Goal: Check status: Check status

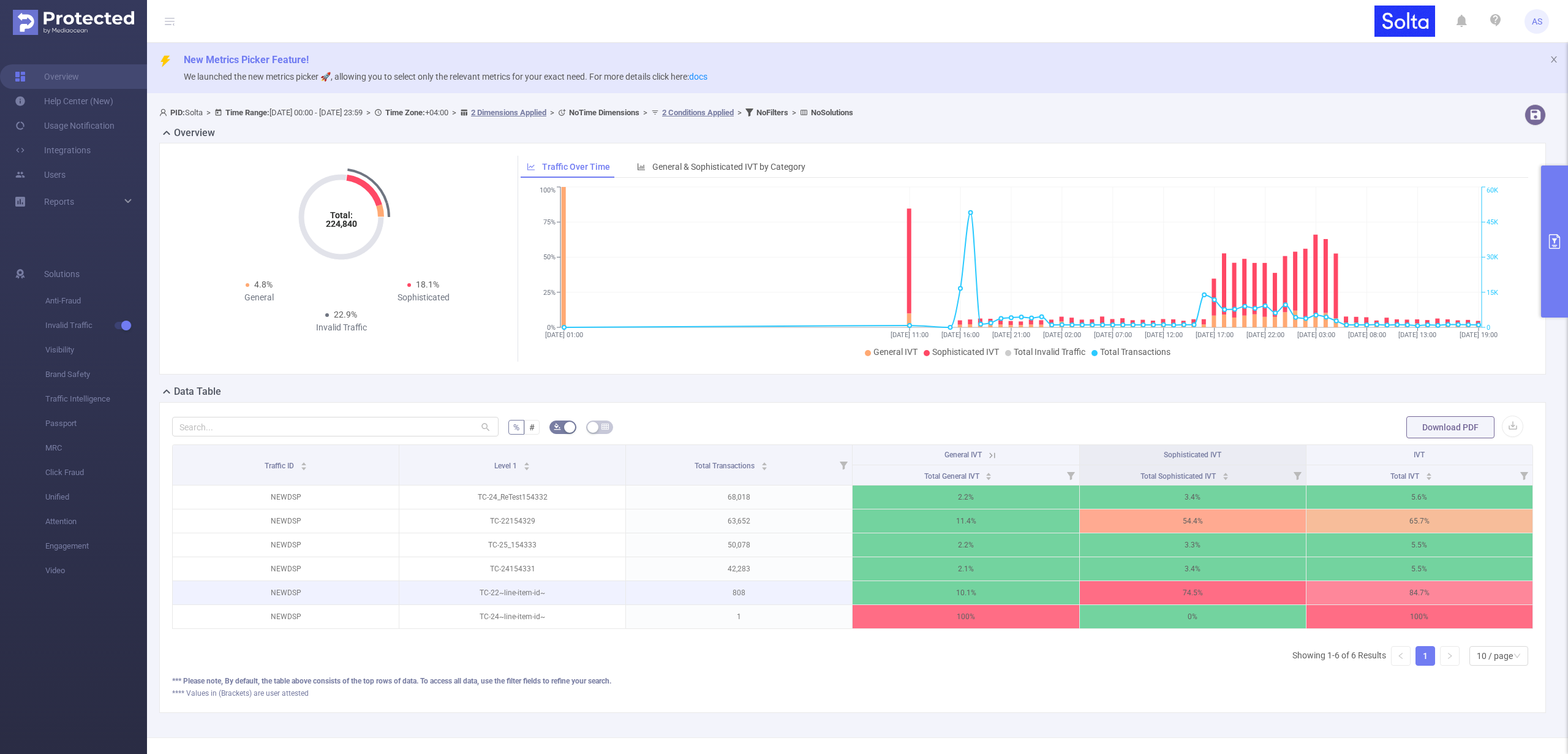
click at [292, 588] on p "NEWDSP" at bounding box center [285, 592] width 226 height 23
click at [291, 589] on p "NEWDSP" at bounding box center [285, 592] width 226 height 23
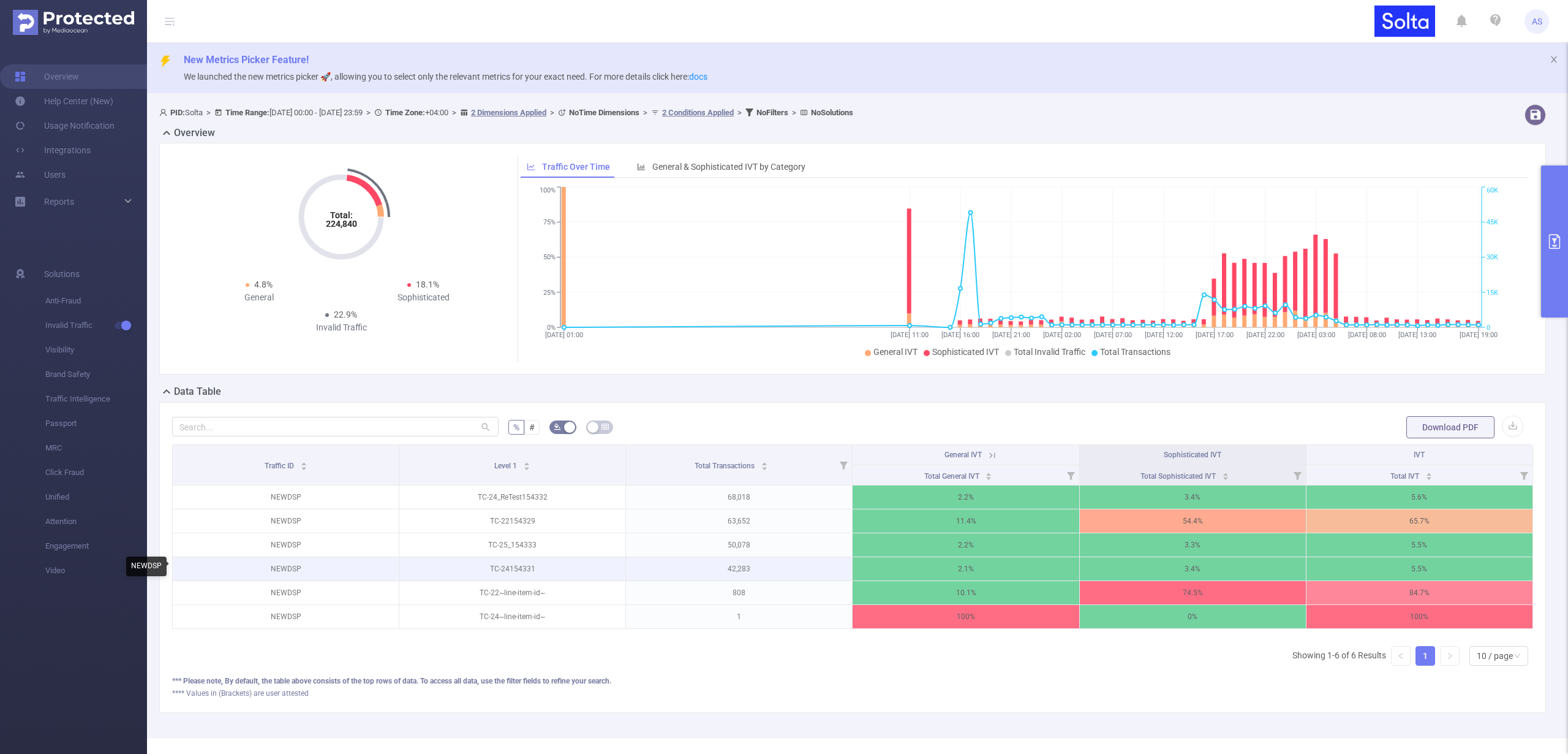
click at [277, 566] on p "NEWDSP" at bounding box center [285, 569] width 226 height 23
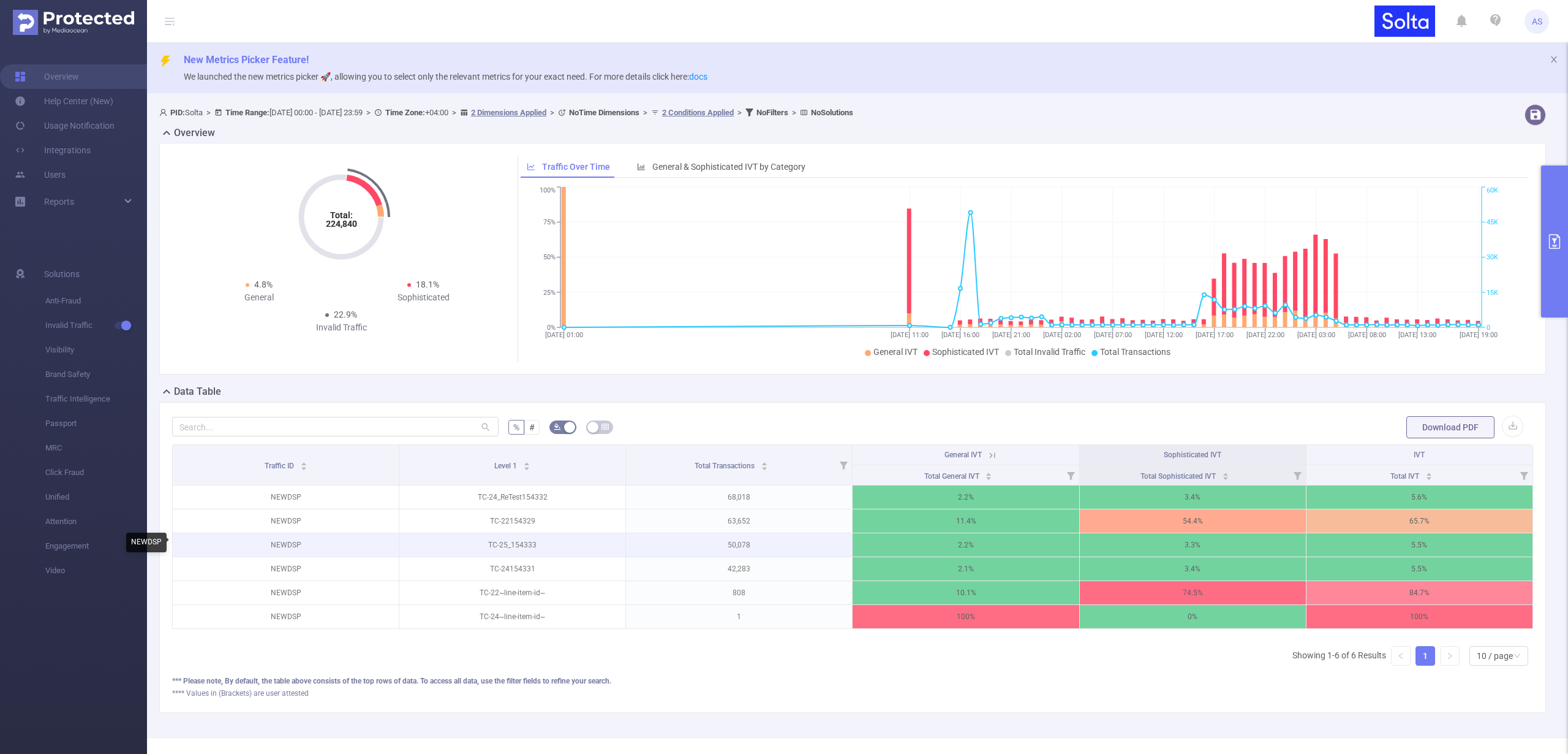
click at [280, 545] on p "NEWDSP" at bounding box center [285, 545] width 226 height 23
click at [280, 545] on p "NEWDSP" at bounding box center [285, 545] width 226 height 23
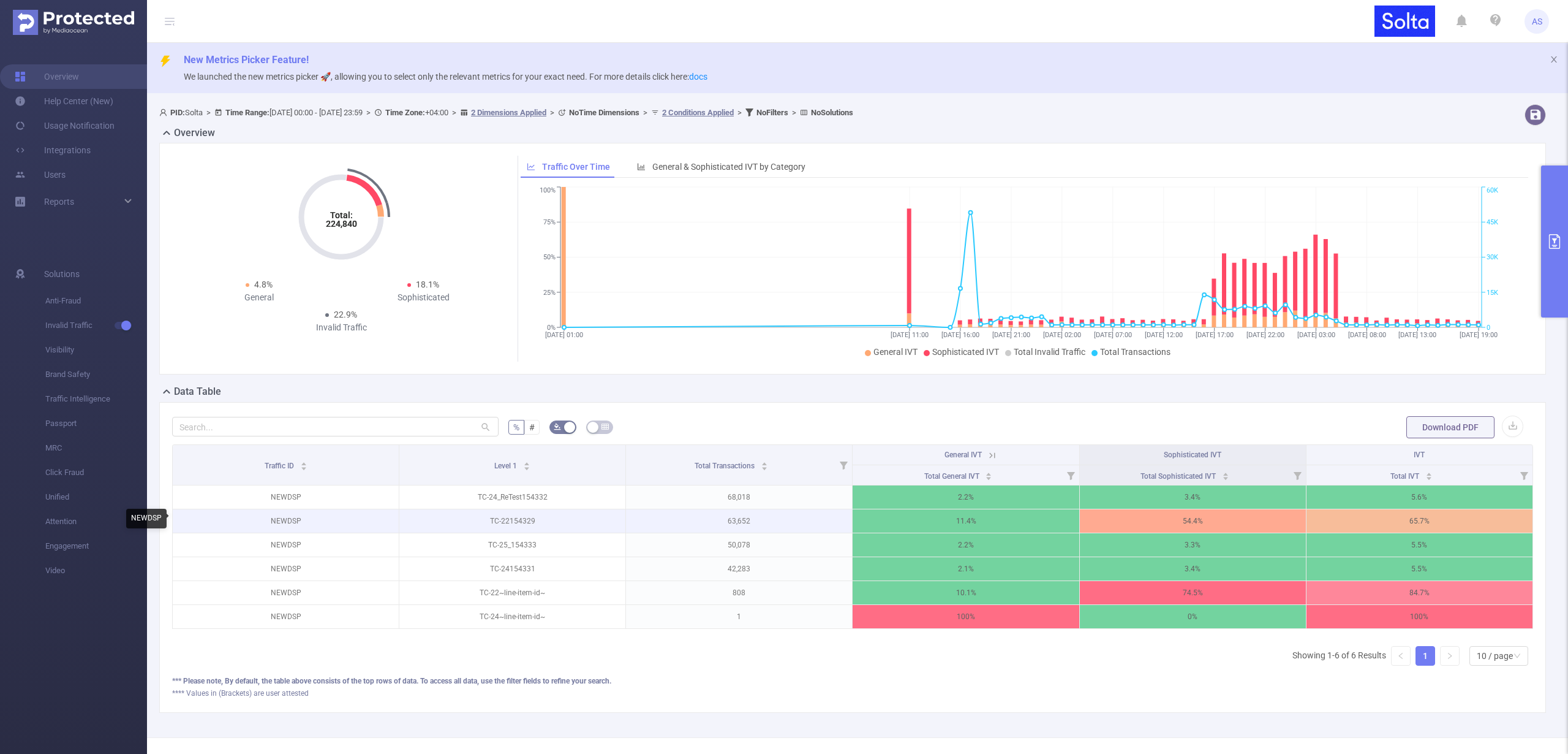
click at [279, 524] on p "NEWDSP" at bounding box center [285, 520] width 226 height 23
click at [279, 525] on p "NEWDSP" at bounding box center [285, 520] width 226 height 23
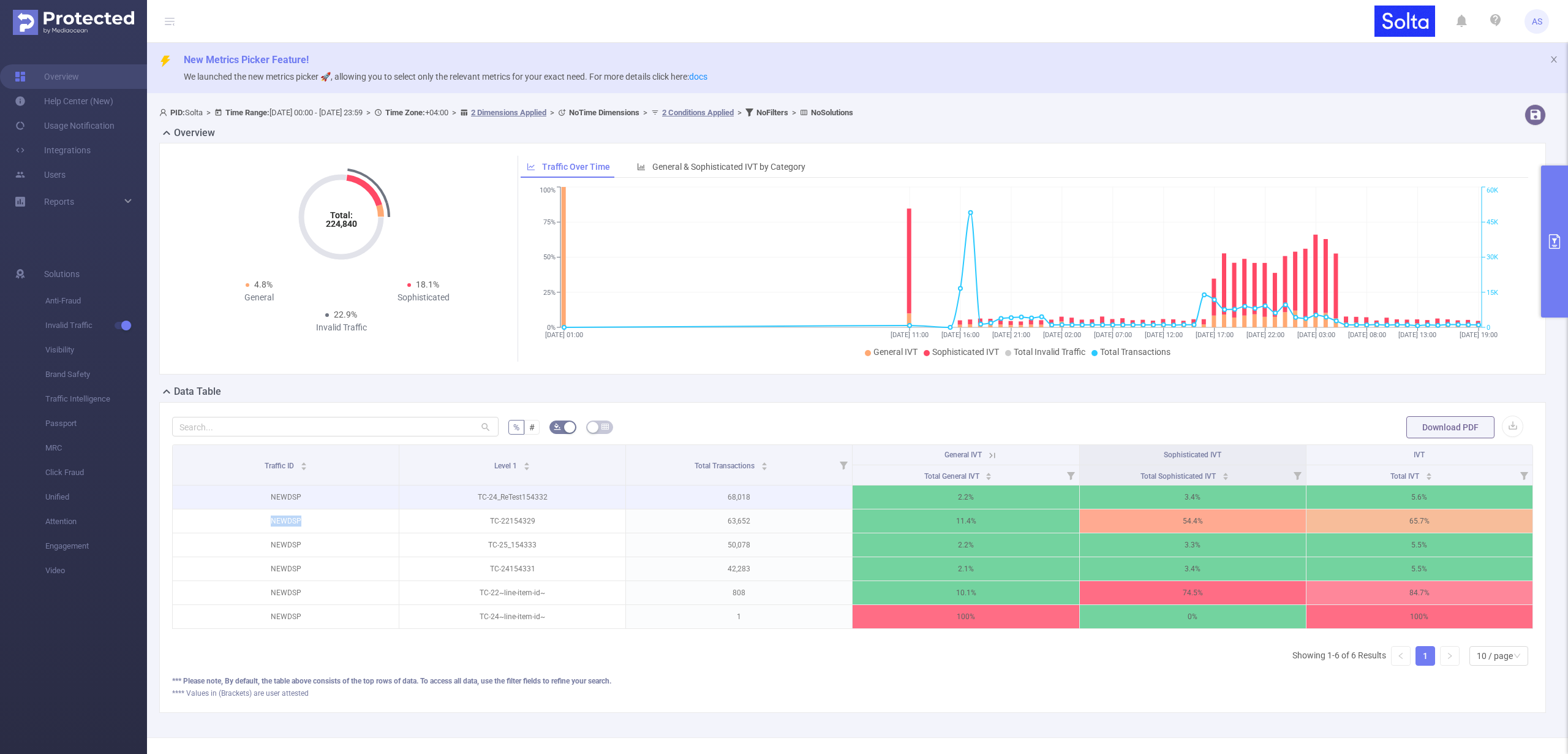
click at [285, 494] on p "NEWDSP" at bounding box center [285, 497] width 226 height 23
click at [285, 493] on p "NEWDSP" at bounding box center [285, 497] width 226 height 23
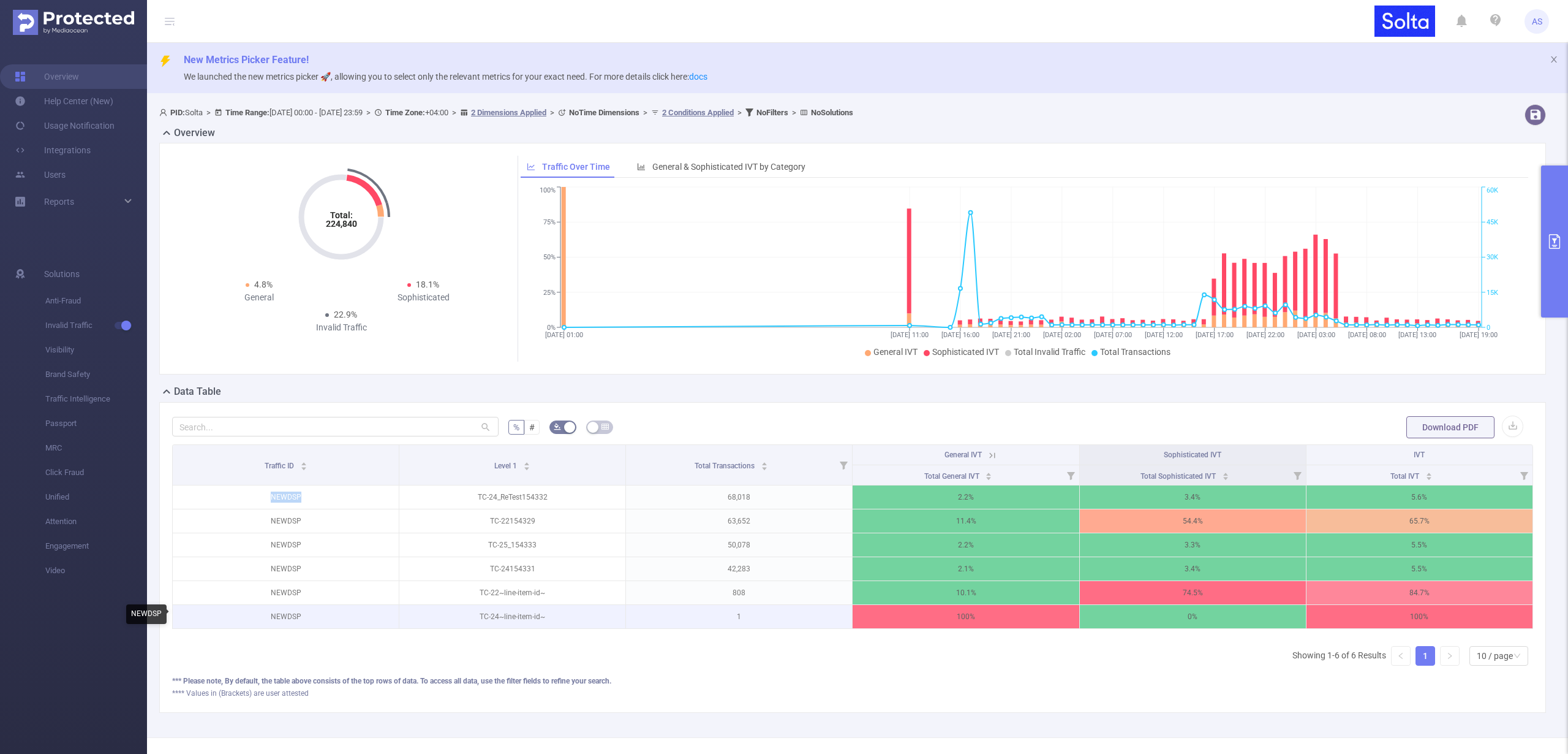
click at [278, 616] on p "NEWDSP" at bounding box center [285, 616] width 226 height 23
click at [278, 615] on p "NEWDSP" at bounding box center [285, 616] width 226 height 23
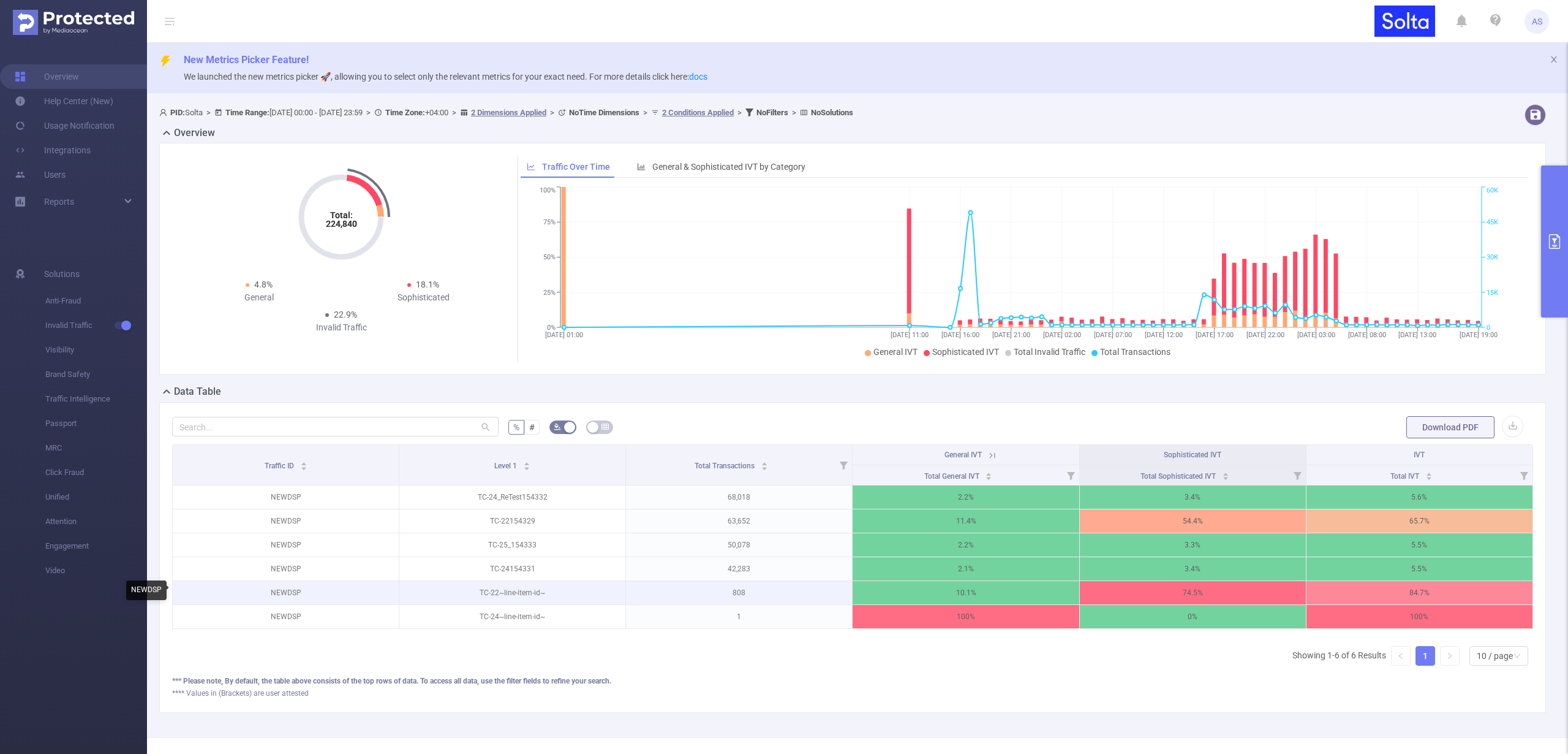
click at [287, 592] on p "NEWDSP" at bounding box center [285, 592] width 226 height 23
click at [287, 592] on p "NEWDSP" at bounding box center [285, 592] width 226 height 23
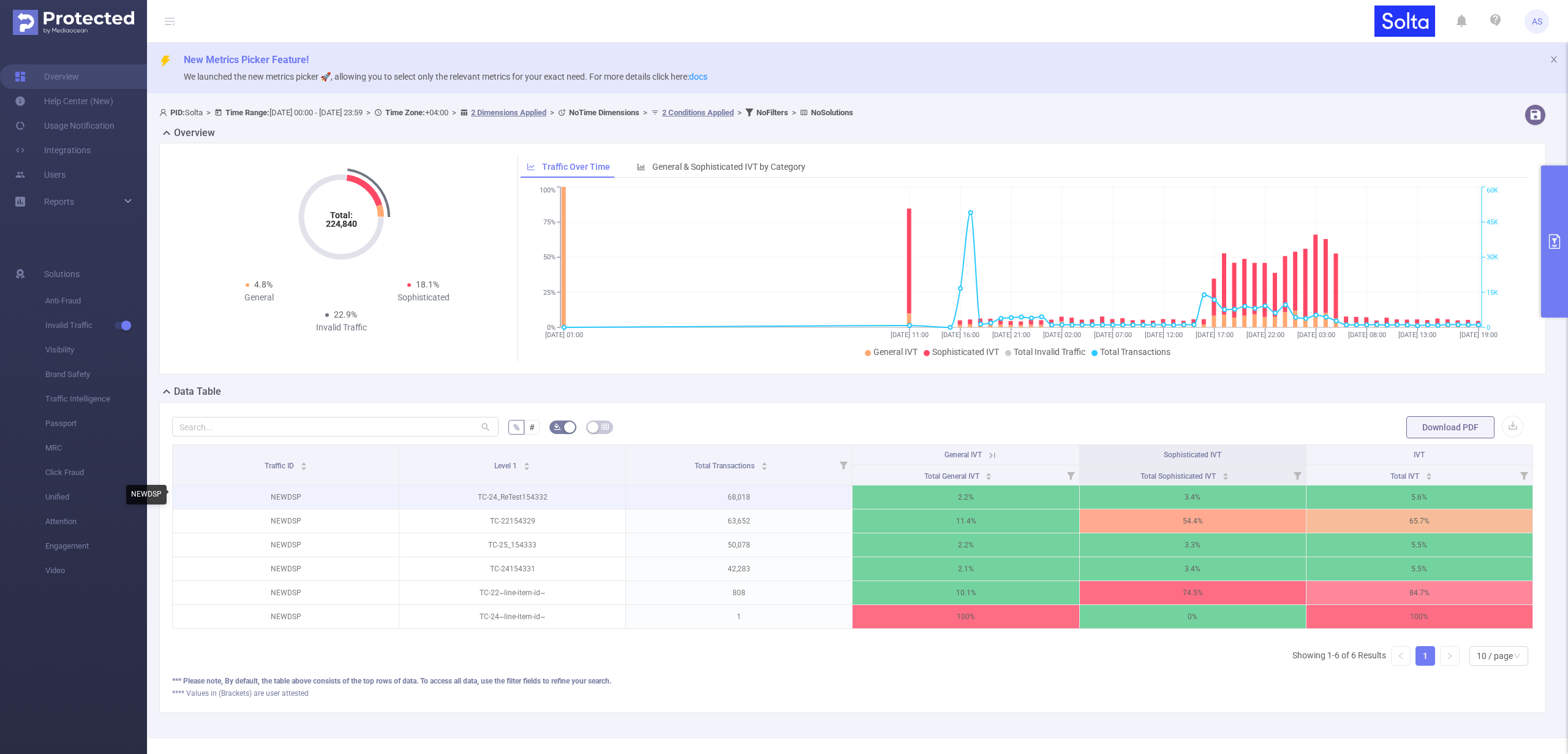
click at [287, 494] on p "NEWDSP" at bounding box center [285, 497] width 226 height 23
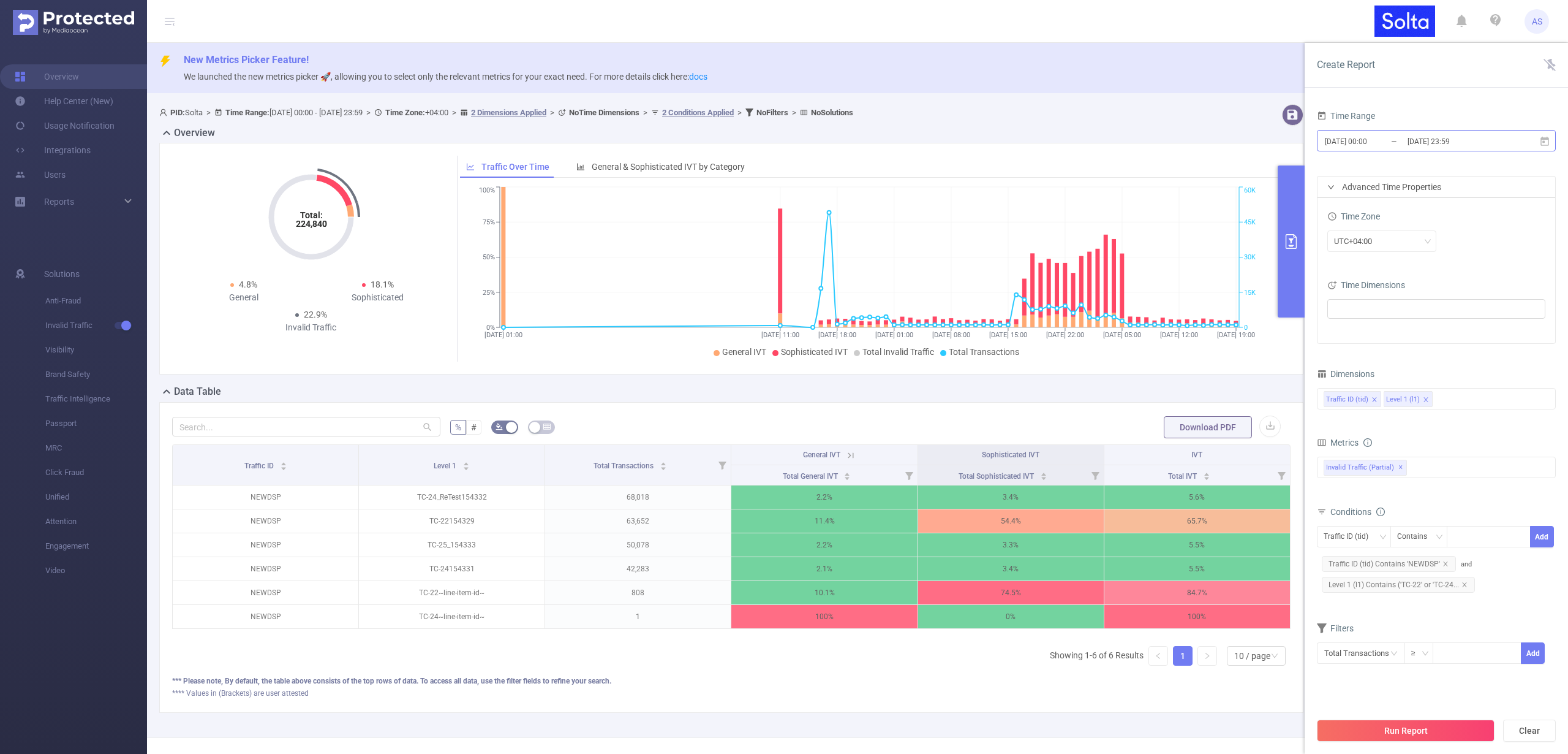
click at [1406, 143] on input "[DATE] 23:59" at bounding box center [1456, 142] width 99 height 17
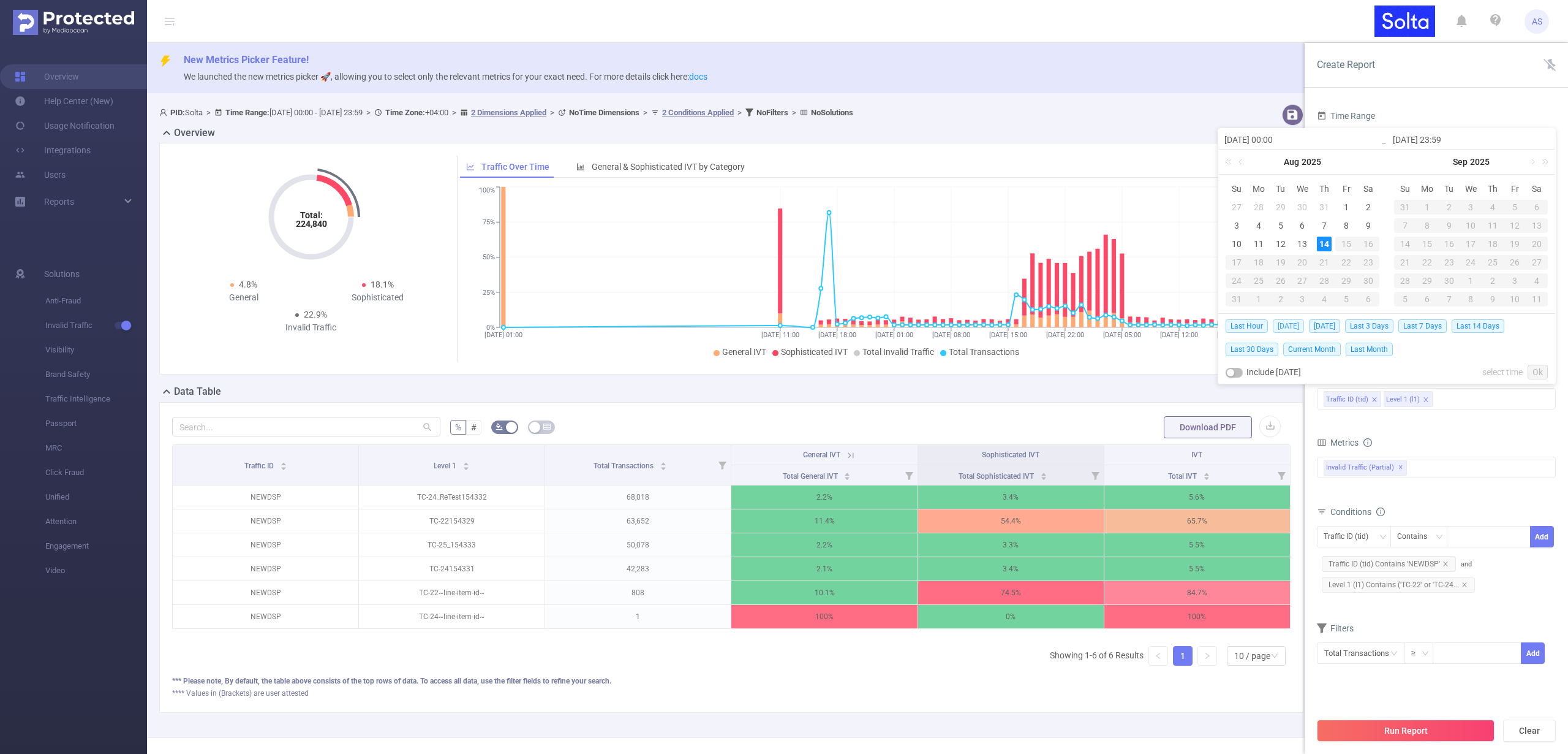
click at [1287, 324] on span "[DATE]" at bounding box center [1288, 326] width 31 height 13
type input "[DATE] 00:00"
type input "[DATE] 23:59"
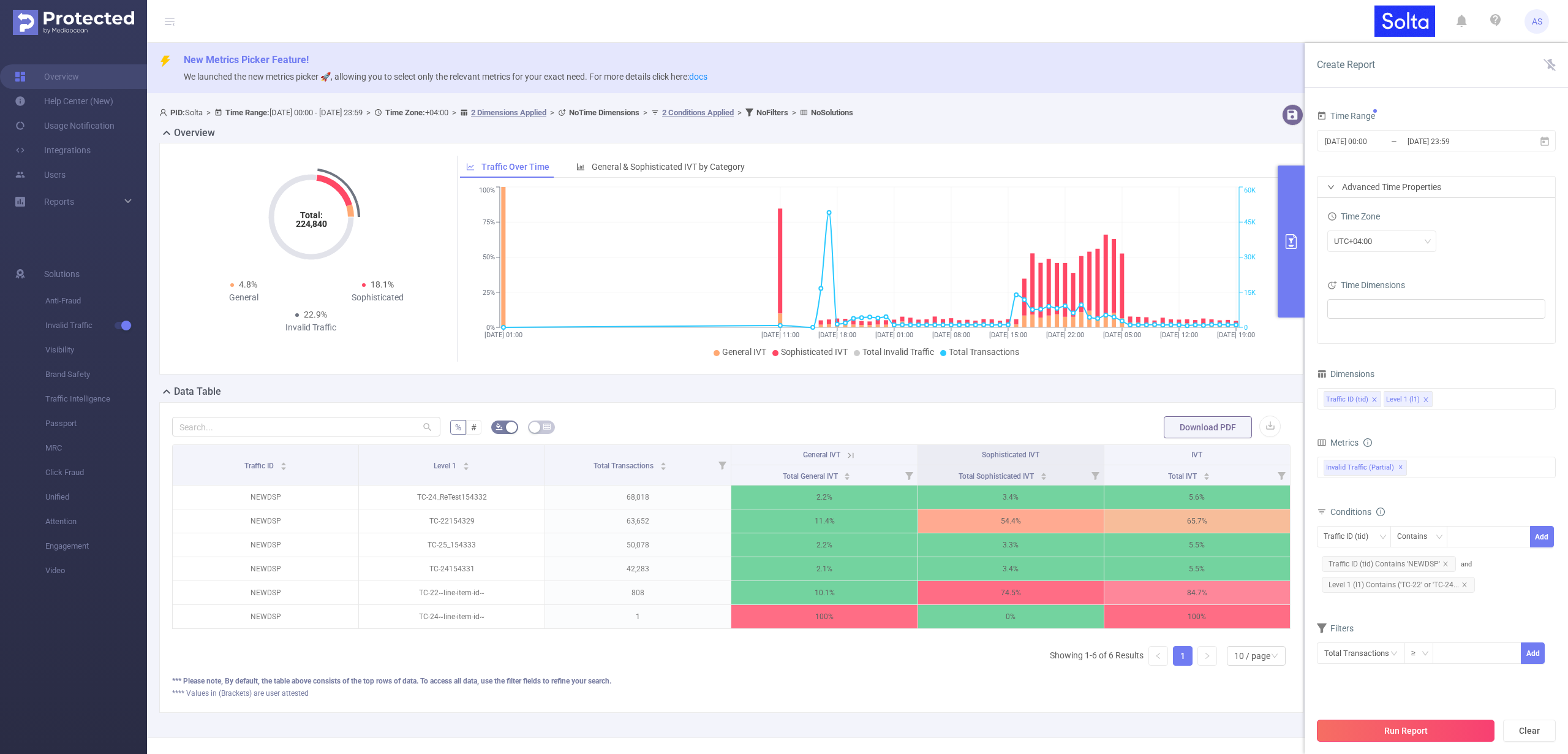
click at [1393, 728] on button "Run Report" at bounding box center [1406, 731] width 178 height 22
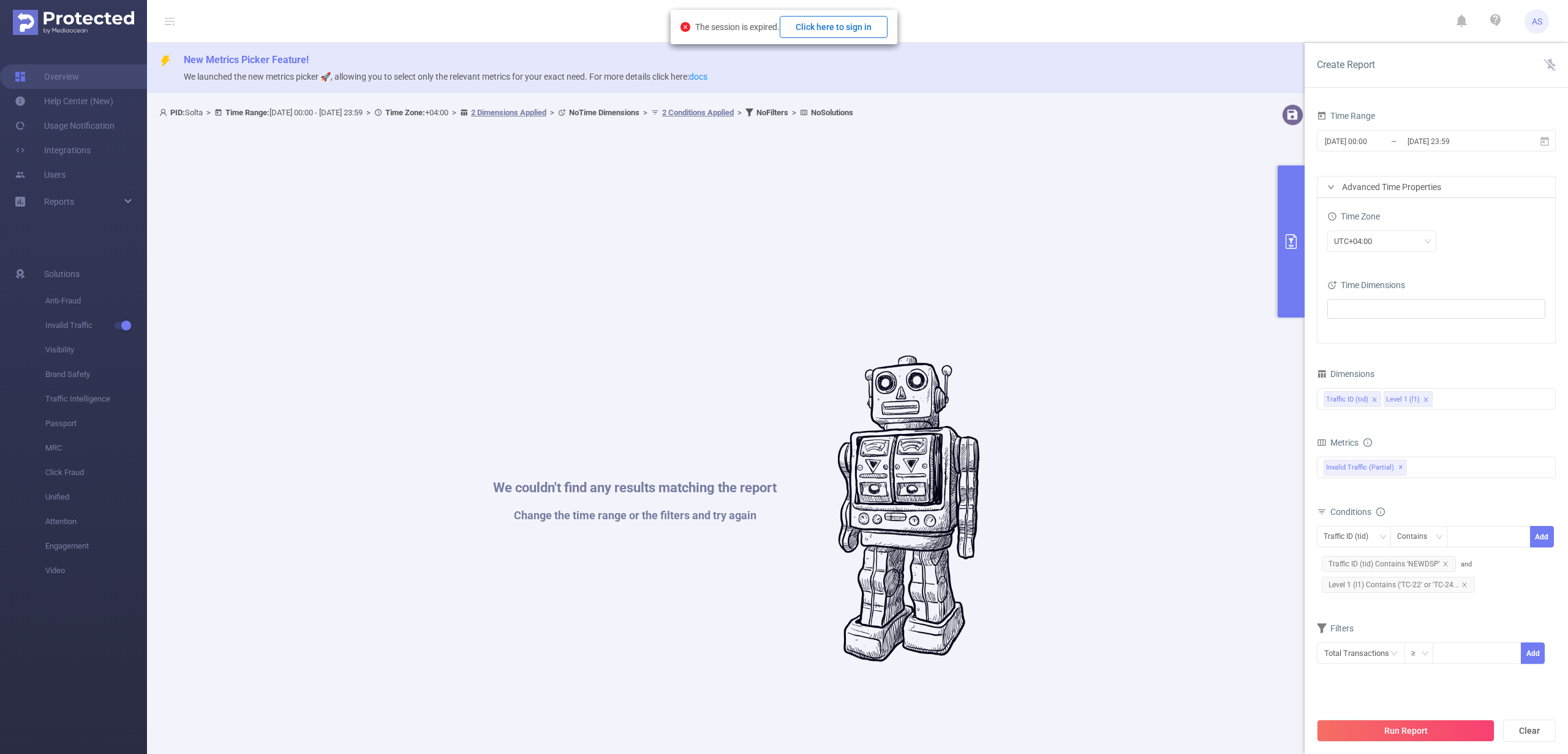
click at [837, 25] on button "Click here to sign in" at bounding box center [833, 27] width 108 height 22
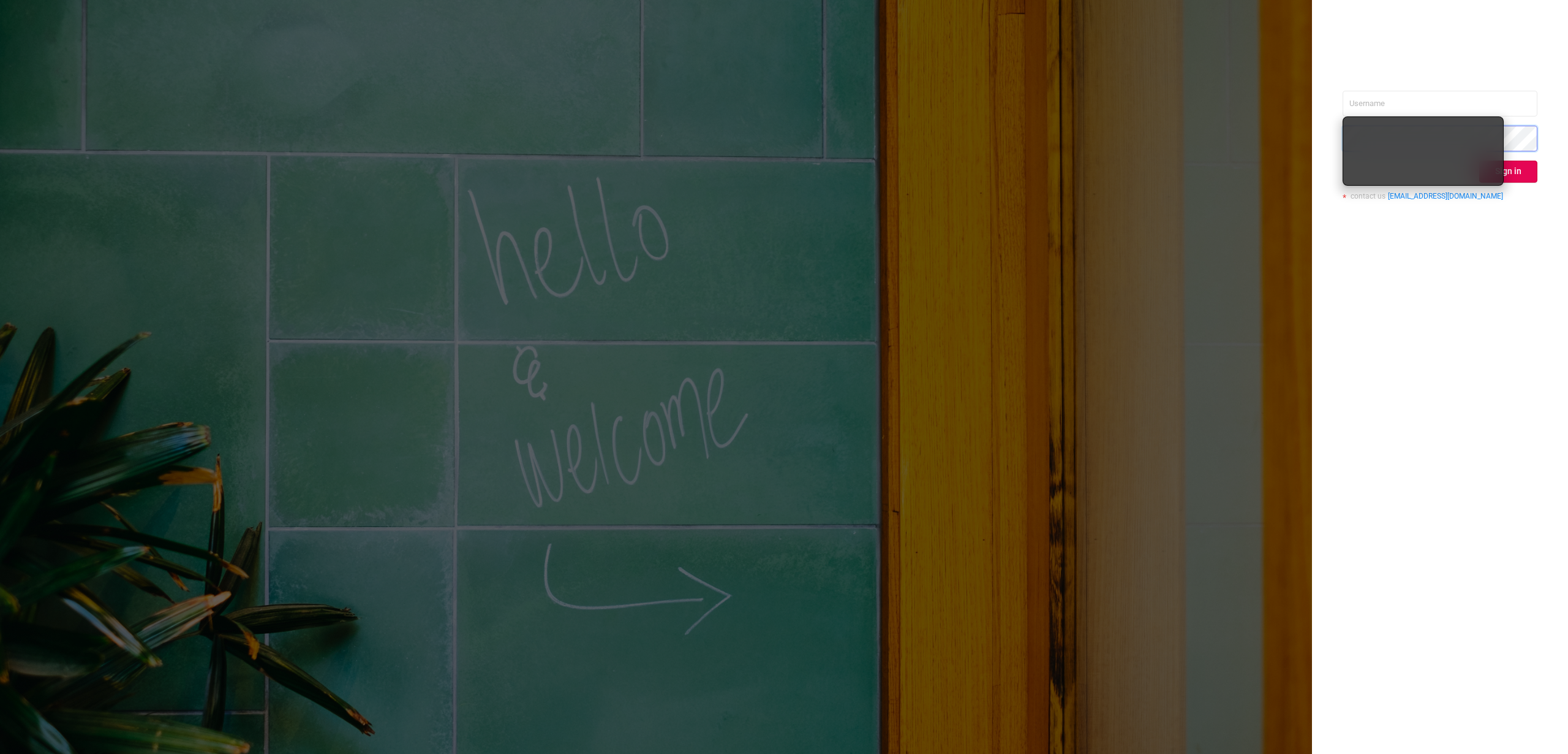
type input "alexey@solta.io"
click at [1368, 305] on div "alexey@solta.io Sign in contact us info@protected.media" at bounding box center [1440, 377] width 256 height 754
click at [1509, 173] on button "Sign in" at bounding box center [1508, 171] width 58 height 22
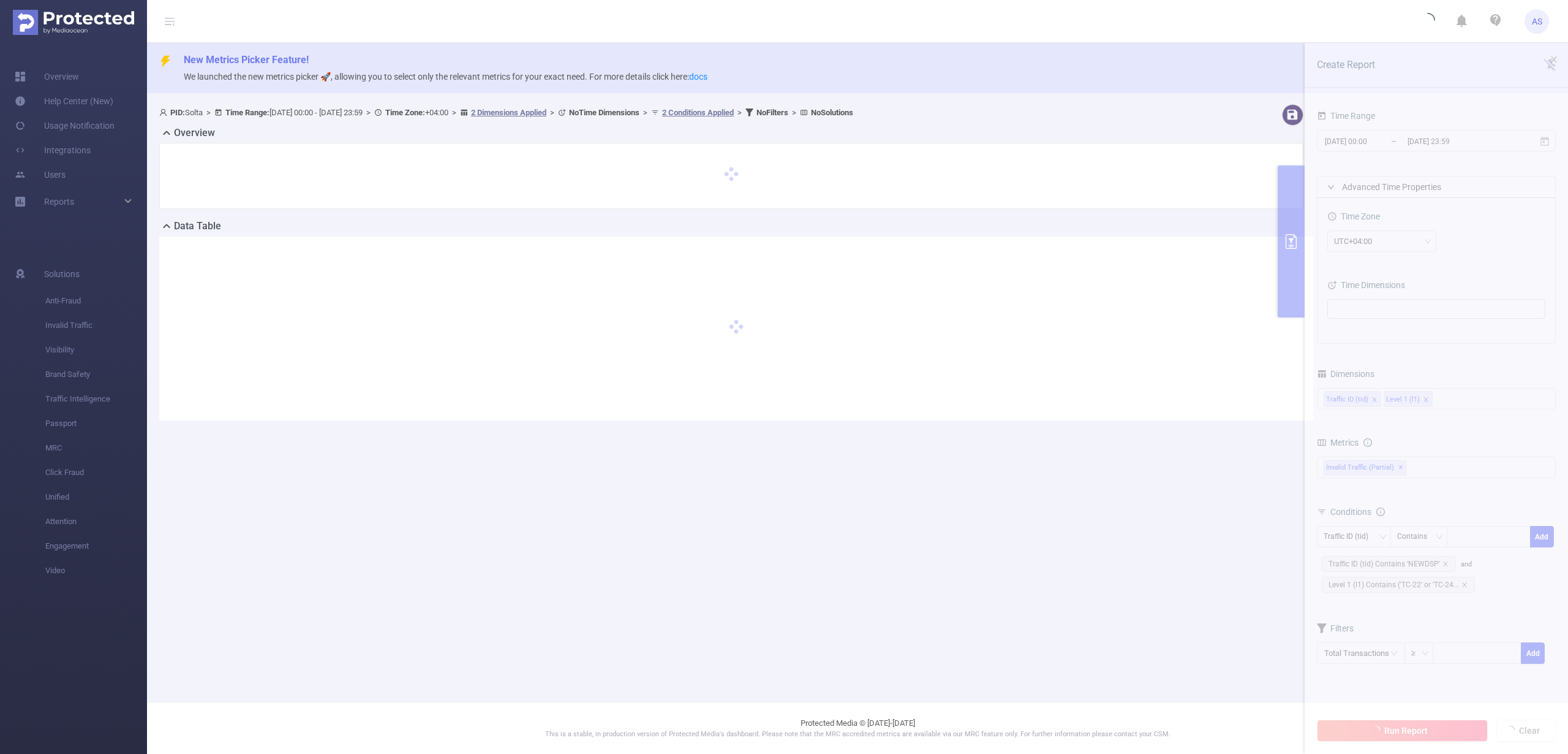
click at [1410, 140] on section "PID: Solta > Time Range: 2025-08-10 00:00 - 2025-08-13 23:59 > Time Zone: +04:0…" at bounding box center [858, 272] width 1421 height 346
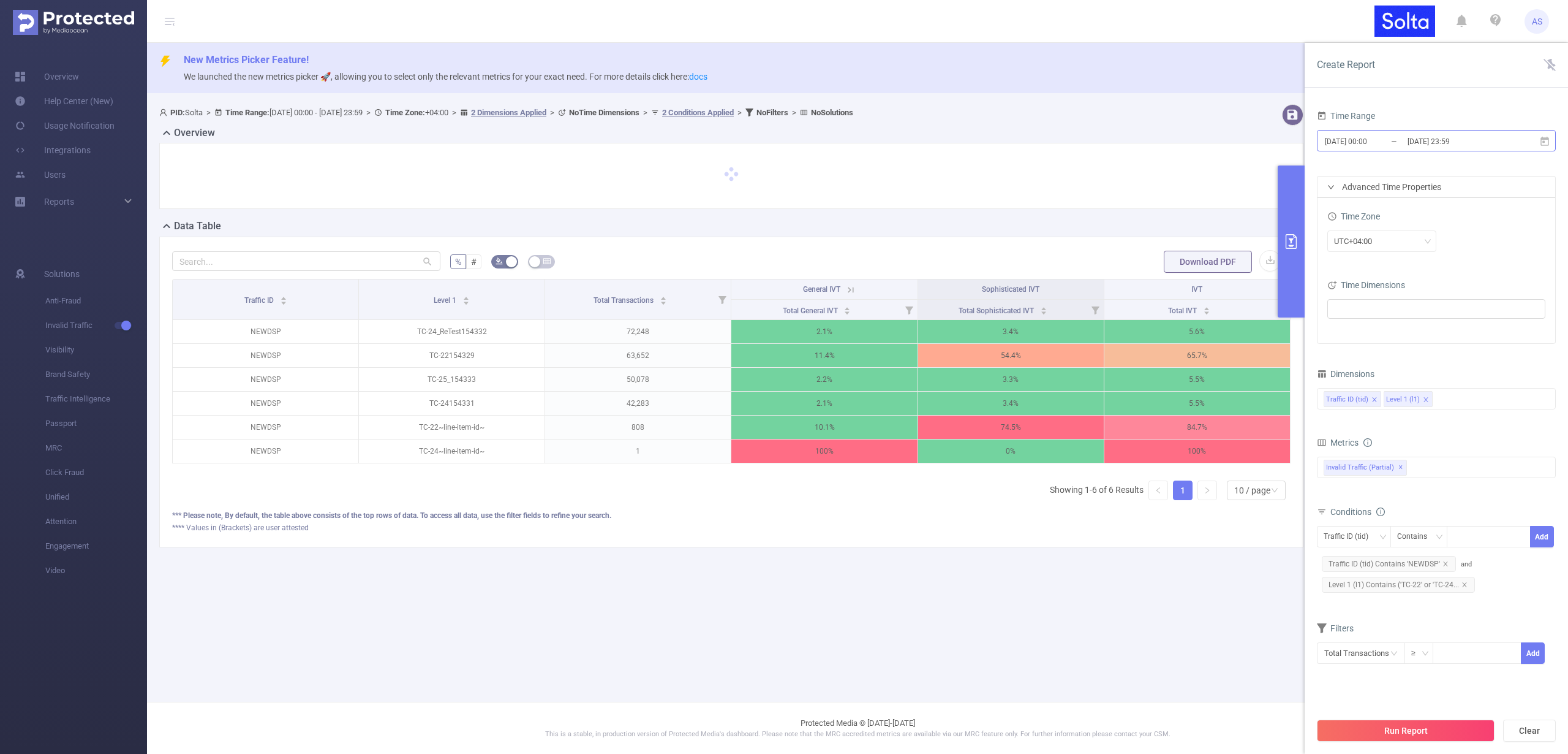
click at [1468, 145] on input "[DATE] 23:59" at bounding box center [1456, 142] width 99 height 17
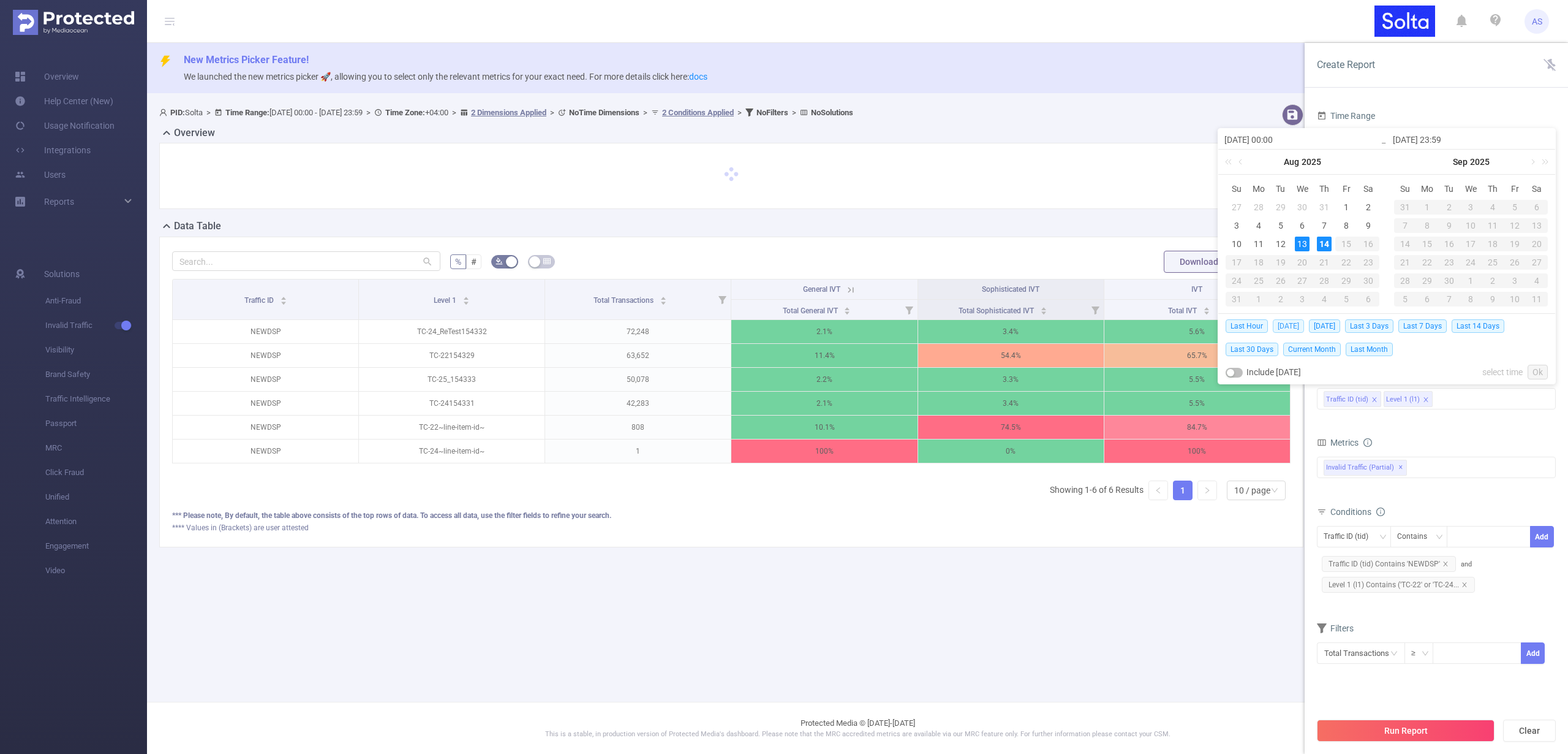
click at [1290, 326] on span "[DATE]" at bounding box center [1288, 326] width 31 height 13
type input "[DATE] 00:00"
type input "[DATE] 23:59"
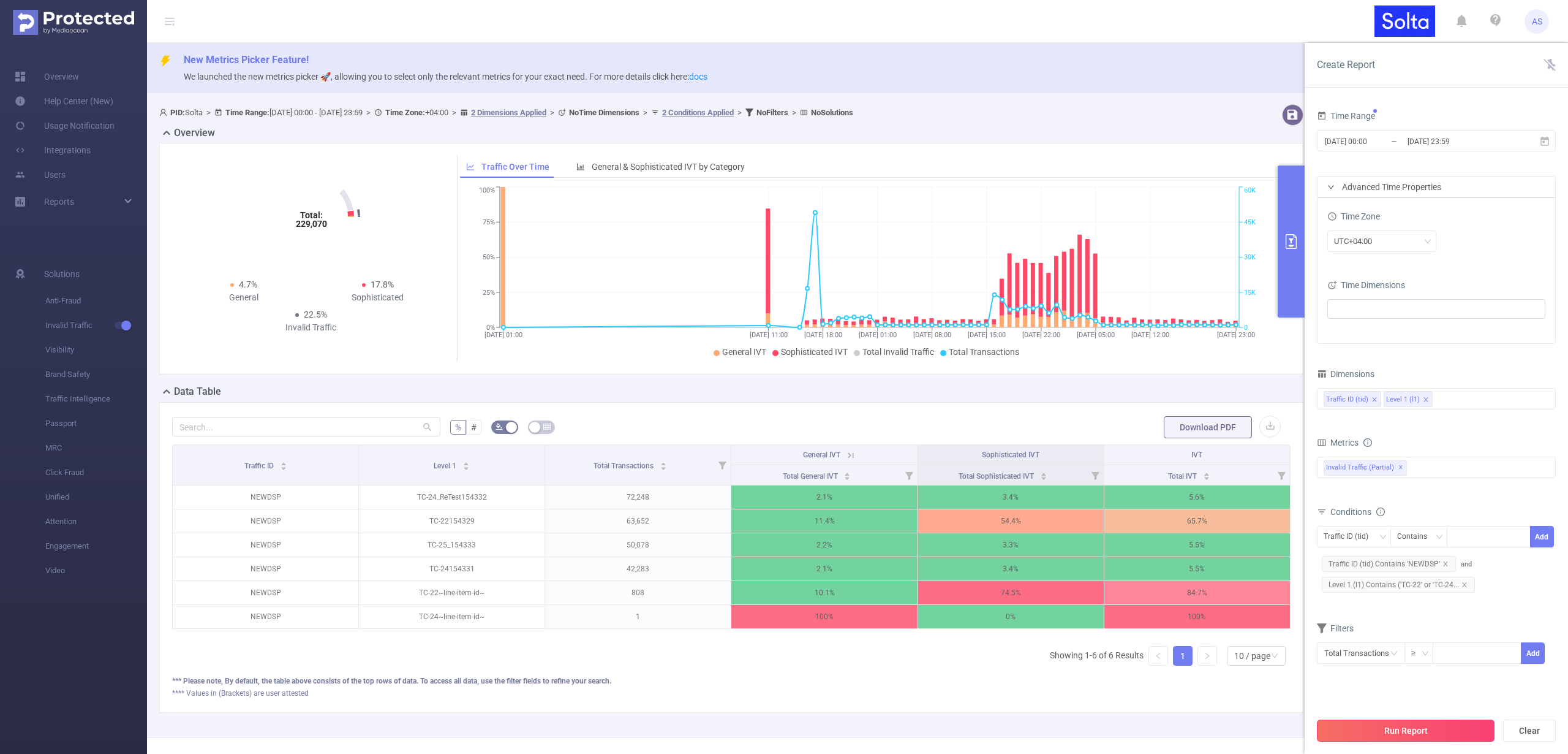
click at [1399, 732] on button "Run Report" at bounding box center [1406, 731] width 178 height 22
